Goal: Task Accomplishment & Management: Complete application form

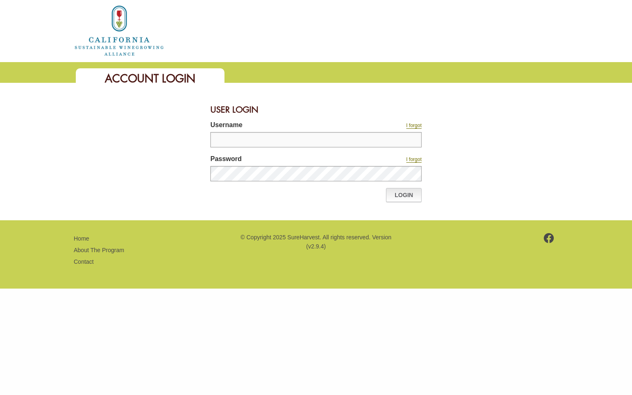
type input "**********"
click at [410, 195] on link "Login" at bounding box center [404, 195] width 36 height 14
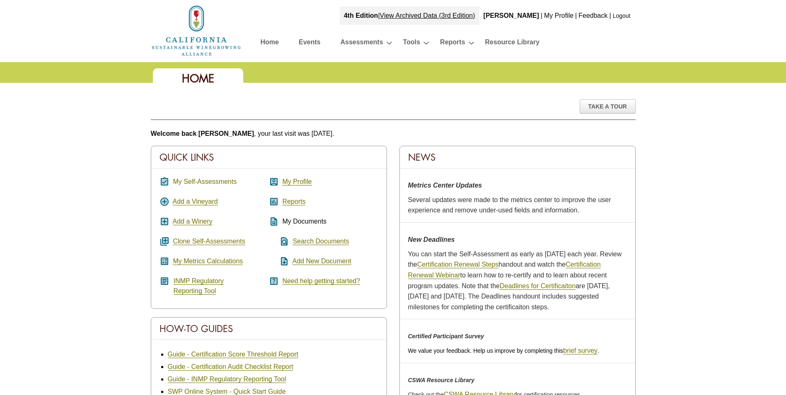
click at [227, 181] on link "My Self-Assessments" at bounding box center [205, 181] width 64 height 7
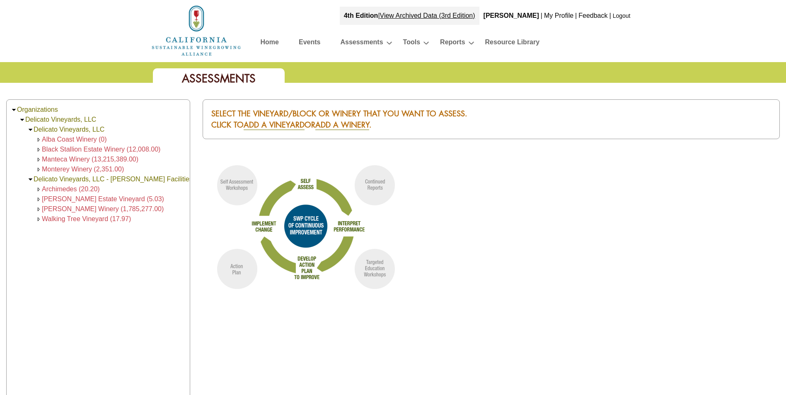
click at [77, 140] on span "Alba Coast Winery (0)" at bounding box center [74, 139] width 65 height 7
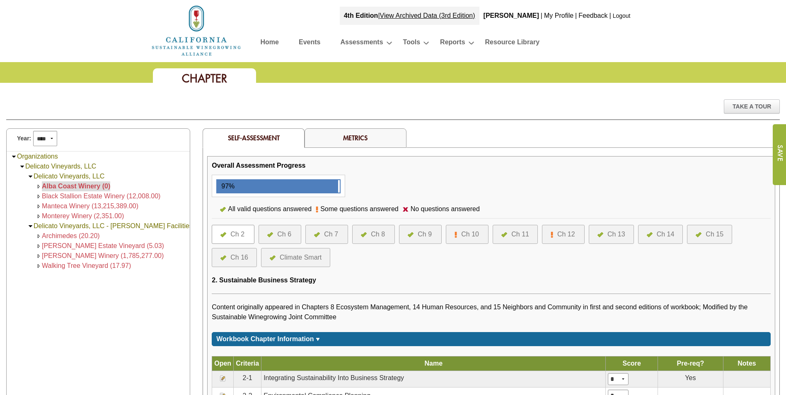
click at [471, 235] on div "Ch 10" at bounding box center [470, 234] width 18 height 10
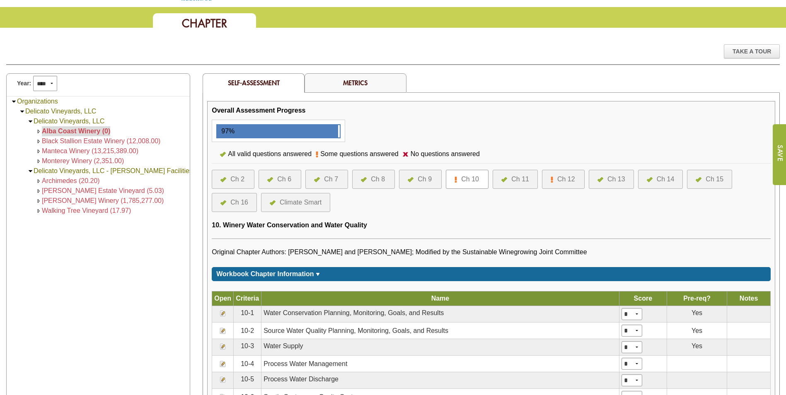
scroll to position [166, 0]
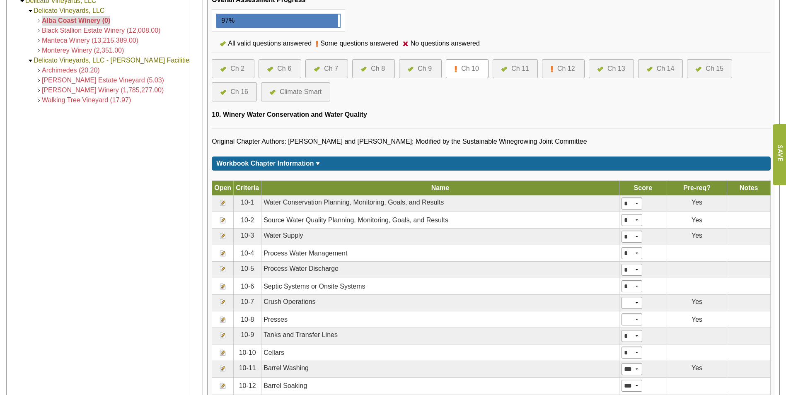
click at [220, 254] on img at bounding box center [223, 253] width 7 height 7
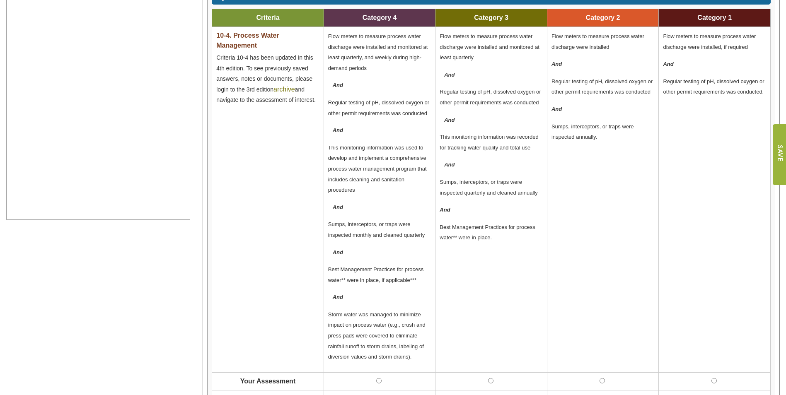
scroll to position [331, 0]
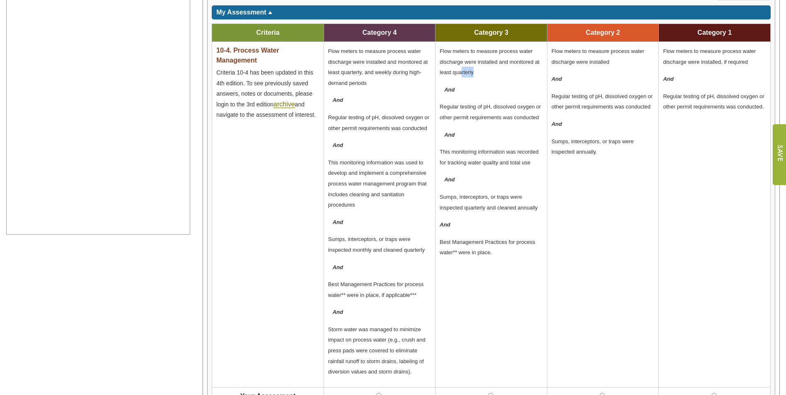
drag, startPoint x: 478, startPoint y: 76, endPoint x: 460, endPoint y: 71, distance: 19.0
click at [460, 71] on p "Flow meters to measure process water discharge were installed and monitored at …" at bounding box center [490, 62] width 103 height 32
drag, startPoint x: 460, startPoint y: 71, endPoint x: 490, endPoint y: 88, distance: 34.9
click at [490, 88] on p "And" at bounding box center [490, 89] width 103 height 11
